Goal: Information Seeking & Learning: Understand process/instructions

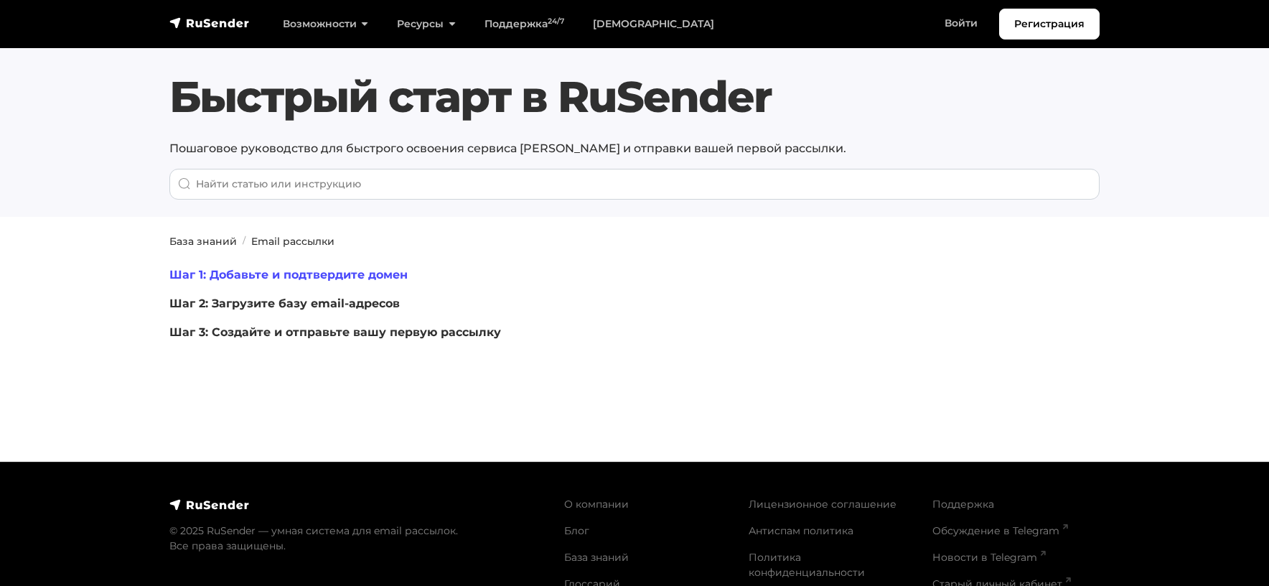
click at [316, 279] on link "Шаг 1: Добавьте и подтвердите домен" at bounding box center [288, 275] width 238 height 14
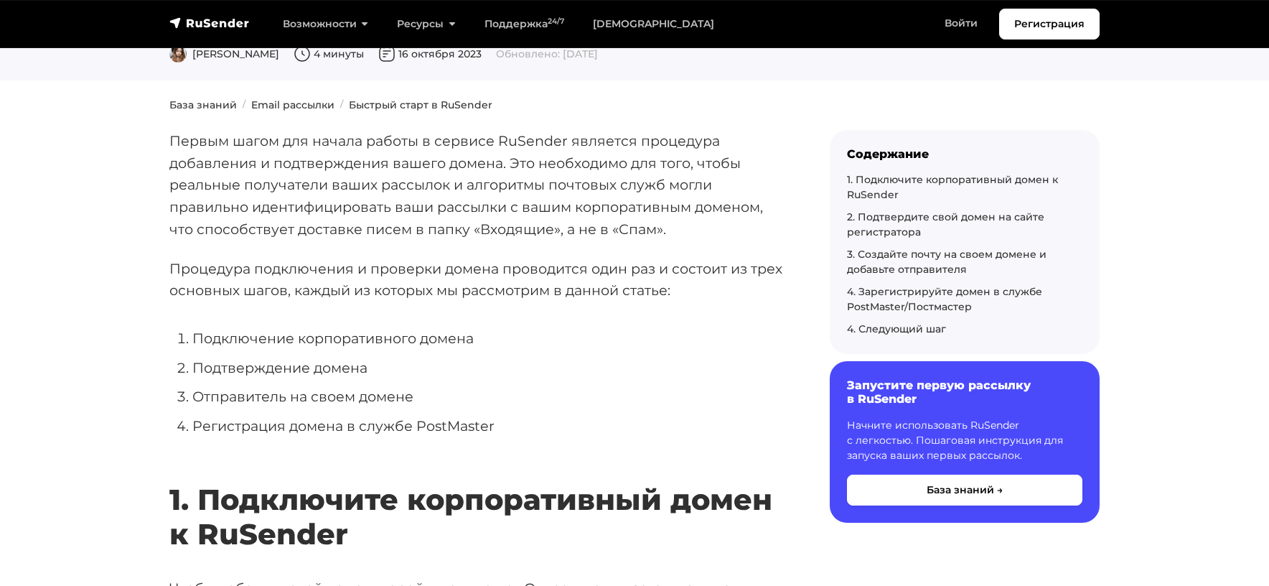
scroll to position [96, 0]
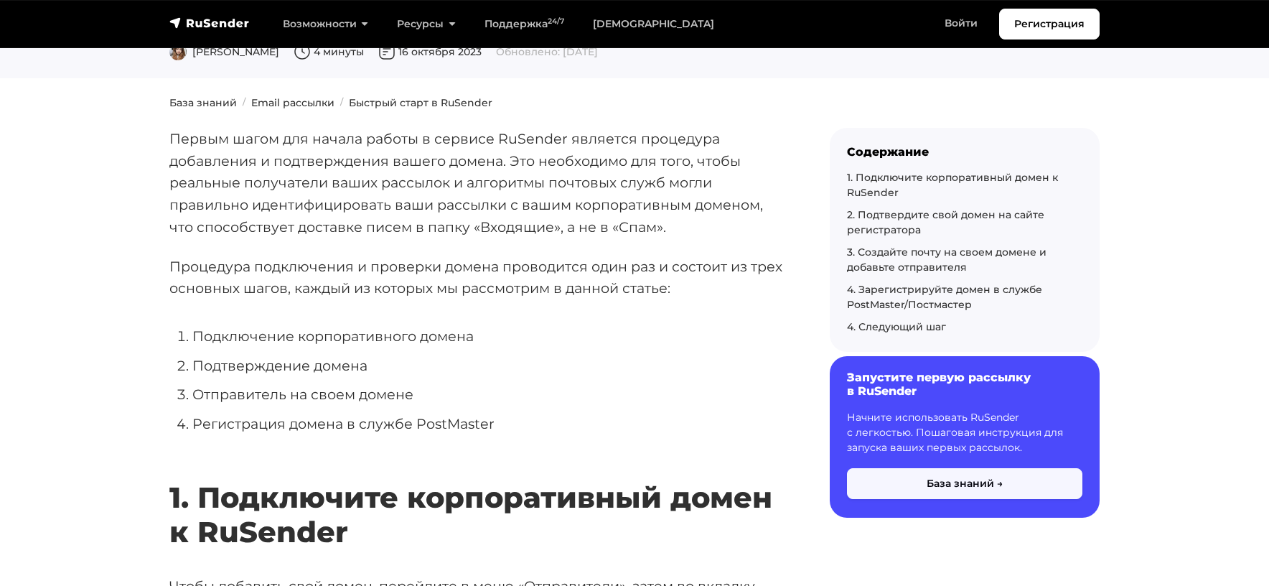
click at [942, 475] on button "База знаний →" at bounding box center [964, 483] width 235 height 31
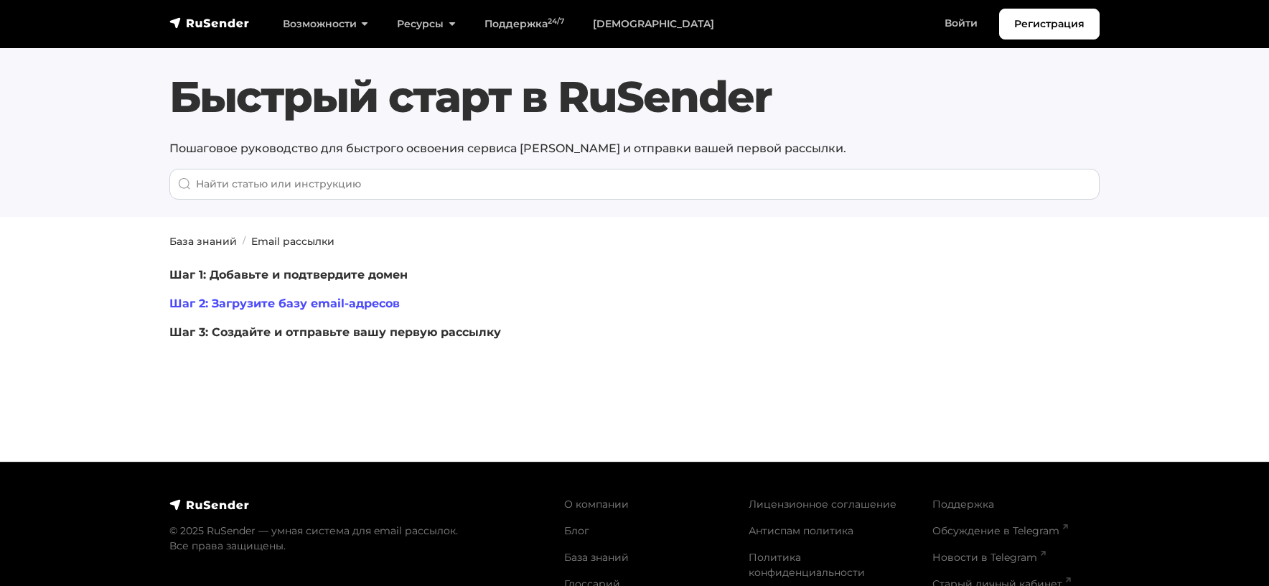
click at [289, 302] on link "Шаг 2: Загрузите базу email-адресов" at bounding box center [284, 303] width 230 height 14
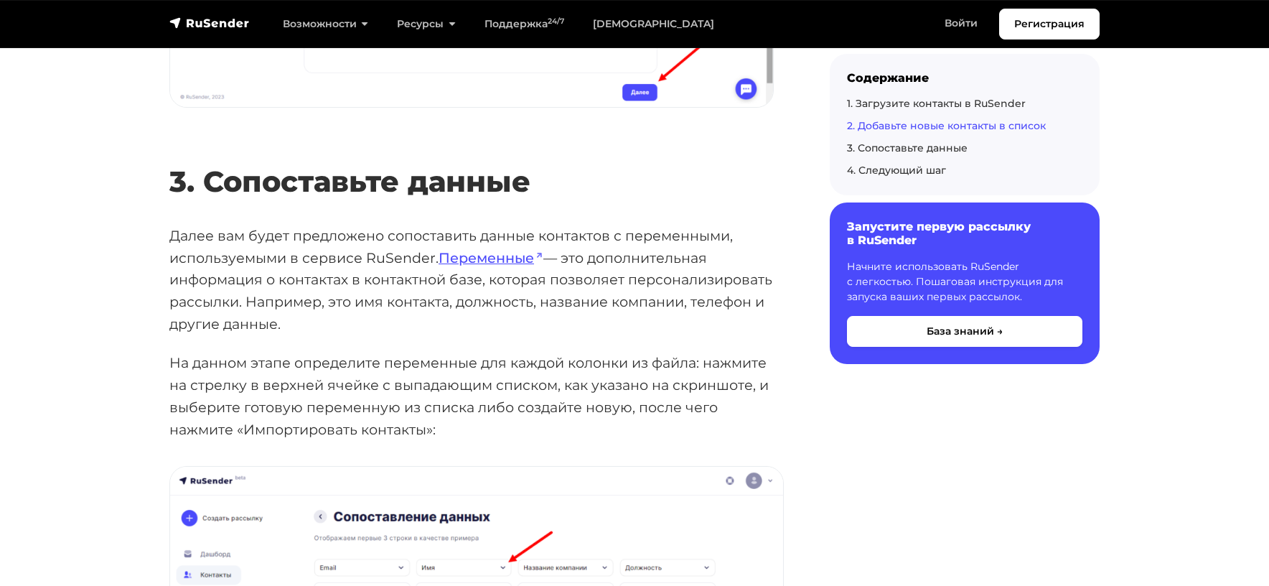
scroll to position [2146, 0]
